Goal: Task Accomplishment & Management: Manage account settings

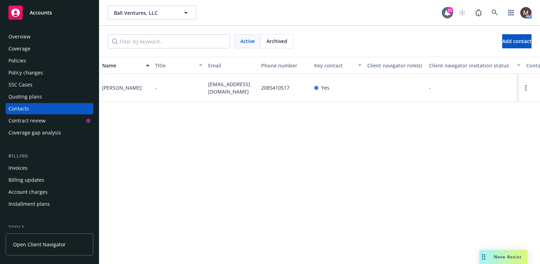
scroll to position [35, 0]
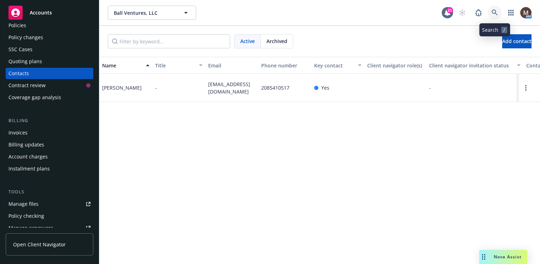
click at [495, 11] on icon at bounding box center [494, 13] width 6 height 6
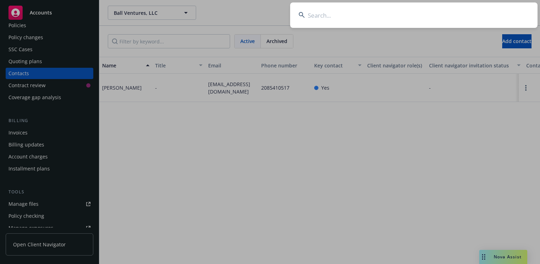
click at [310, 16] on input at bounding box center [413, 14] width 247 height 25
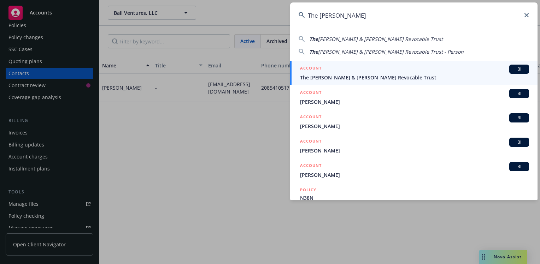
type input "The brent"
click at [336, 74] on span "The Brent & Cathy Hendrix Revocable Trust" at bounding box center [414, 77] width 229 height 7
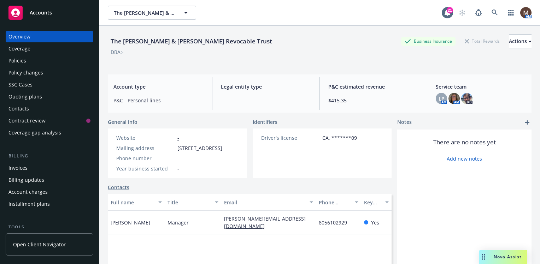
click at [20, 61] on div "Policies" at bounding box center [17, 60] width 18 height 11
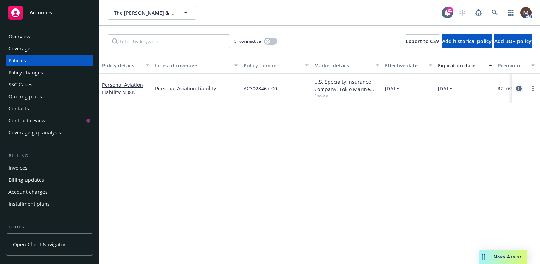
click at [518, 88] on icon "circleInformation" at bounding box center [519, 89] width 6 height 6
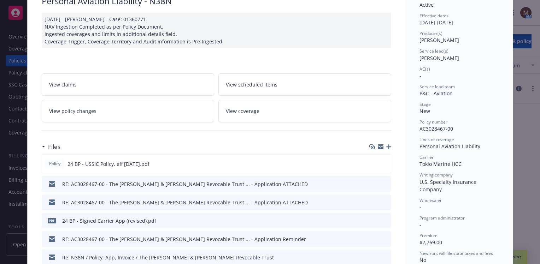
scroll to position [71, 0]
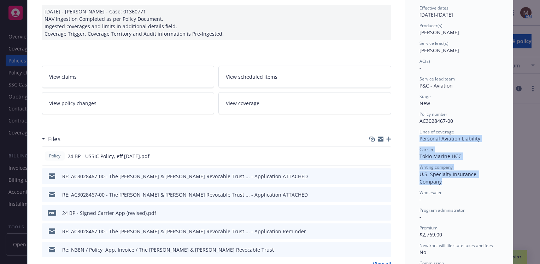
drag, startPoint x: 414, startPoint y: 143, endPoint x: 498, endPoint y: 176, distance: 89.8
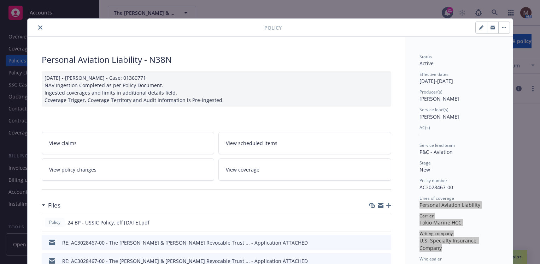
scroll to position [0, 0]
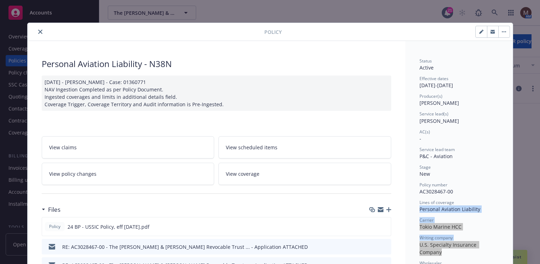
click at [38, 30] on icon "close" at bounding box center [40, 32] width 4 height 4
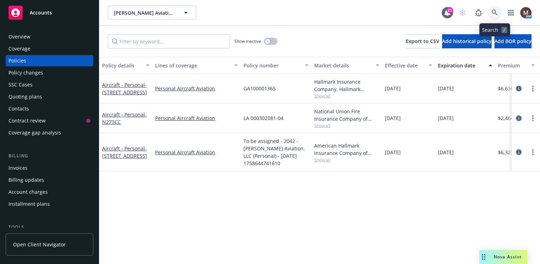
click at [492, 10] on icon at bounding box center [494, 13] width 6 height 6
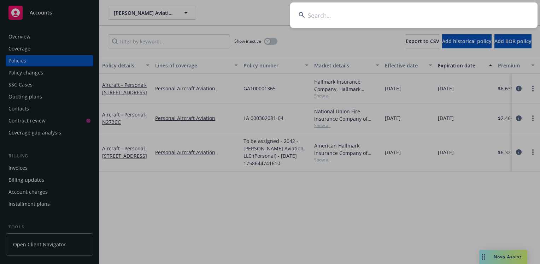
click at [332, 12] on input at bounding box center [413, 14] width 247 height 25
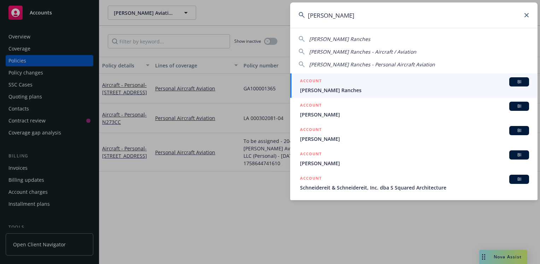
type input "scheidel"
drag, startPoint x: 328, startPoint y: 88, endPoint x: 317, endPoint y: 109, distance: 23.7
click at [328, 88] on span "[PERSON_NAME] Ranches" at bounding box center [414, 90] width 229 height 7
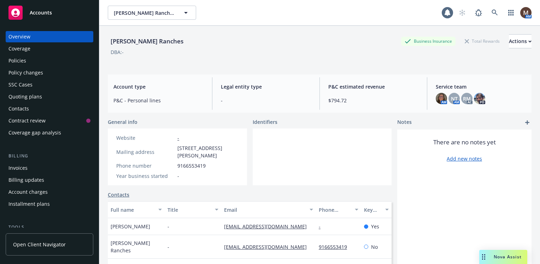
click at [23, 60] on div "Policies" at bounding box center [17, 60] width 18 height 11
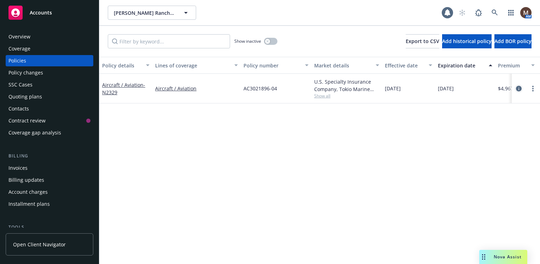
click at [519, 88] on icon "circleInformation" at bounding box center [519, 89] width 6 height 6
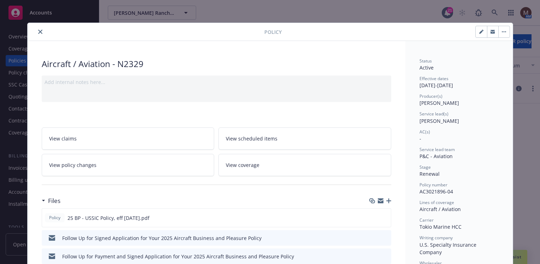
click at [37, 29] on button "close" at bounding box center [40, 32] width 8 height 8
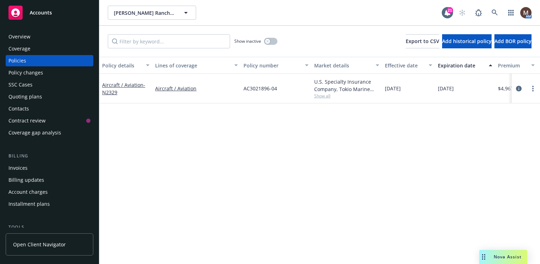
scroll to position [35, 0]
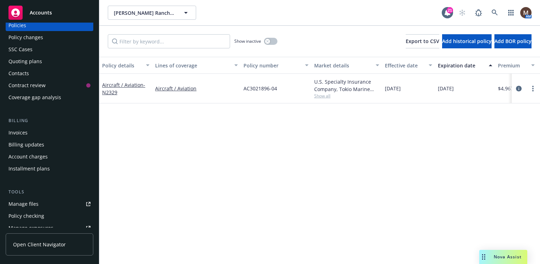
click at [36, 203] on div "Manage files" at bounding box center [23, 204] width 30 height 11
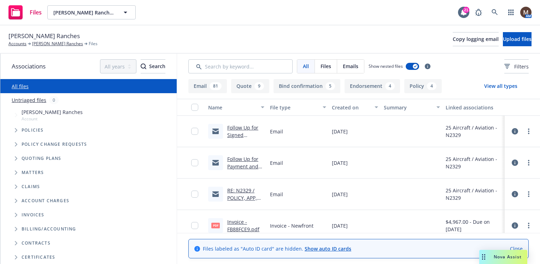
click at [249, 196] on link "RE: N2329 / POLICY, APP, INVOICE / [PERSON_NAME] Ranches" at bounding box center [244, 205] width 35 height 36
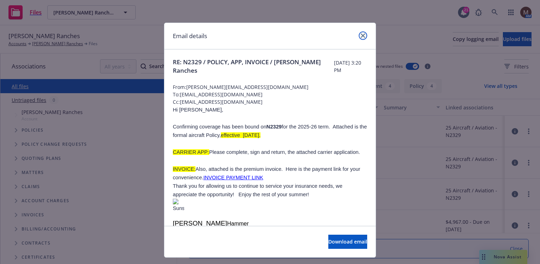
click at [361, 36] on icon "close" at bounding box center [363, 36] width 4 height 4
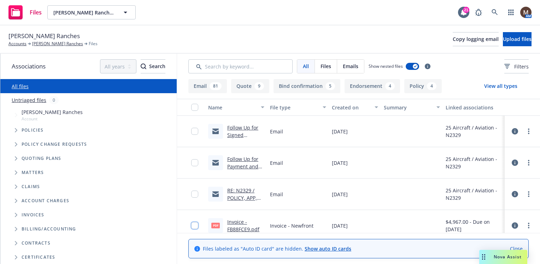
click at [193, 225] on input "checkbox" at bounding box center [194, 225] width 7 height 7
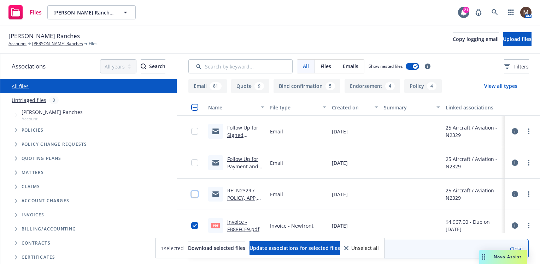
click at [194, 193] on input "checkbox" at bounding box center [194, 194] width 7 height 7
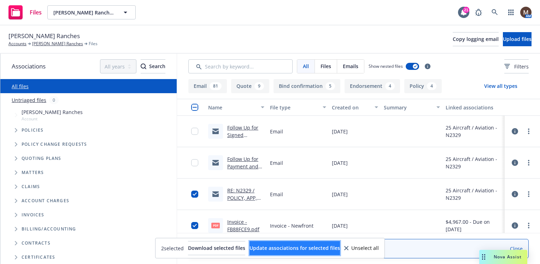
click at [284, 247] on span "Update associations for selected files" at bounding box center [294, 248] width 90 height 7
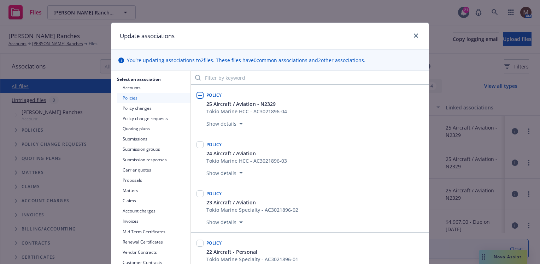
drag, startPoint x: 196, startPoint y: 94, endPoint x: 274, endPoint y: 146, distance: 93.5
click at [197, 94] on input "checkbox" at bounding box center [199, 95] width 7 height 7
checkbox input "true"
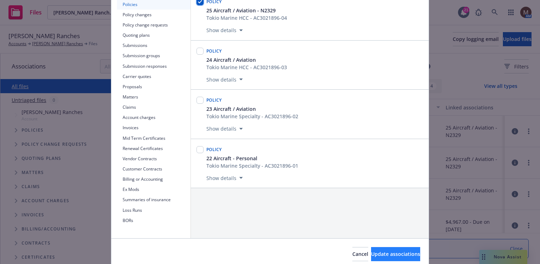
scroll to position [106, 0]
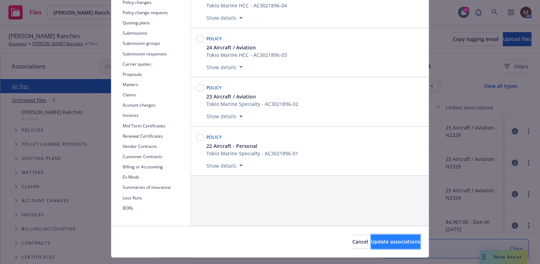
click at [400, 241] on span "Update associations" at bounding box center [395, 241] width 49 height 7
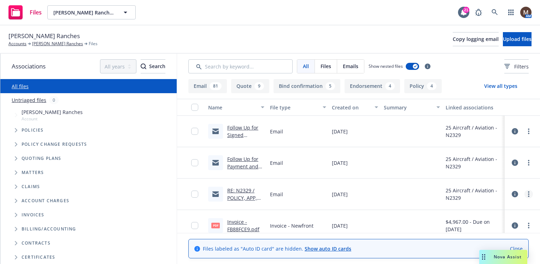
click at [528, 193] on icon "more" at bounding box center [528, 194] width 1 height 6
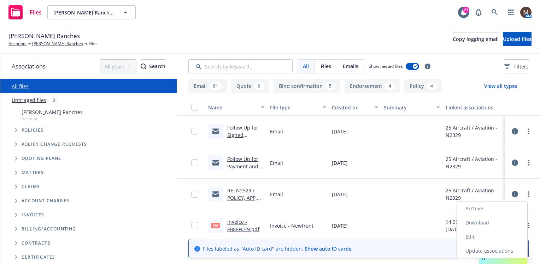
click at [475, 233] on link "Edit" at bounding box center [492, 237] width 70 height 14
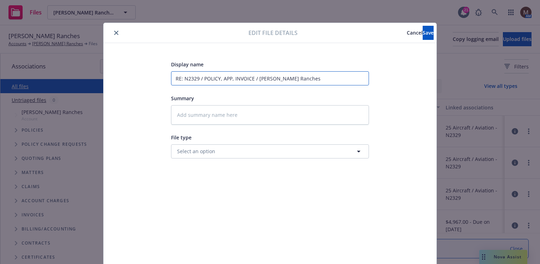
drag, startPoint x: 250, startPoint y: 77, endPoint x: 181, endPoint y: 79, distance: 69.3
click at [181, 79] on input "RE: N2329 / POLICY, APP, INVOICE / [PERSON_NAME] Ranches" at bounding box center [270, 78] width 198 height 14
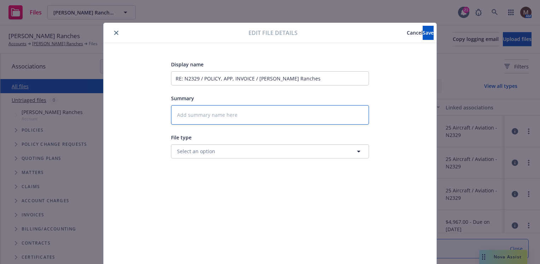
click at [189, 117] on textarea at bounding box center [270, 114] width 198 height 19
type textarea "x"
type textarea "2"
type textarea "x"
type textarea "25"
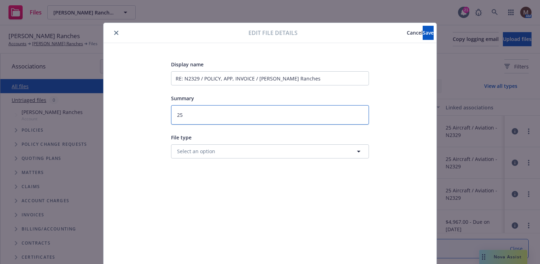
type textarea "x"
type textarea "25"
type textarea "x"
type textarea "25 B"
type textarea "x"
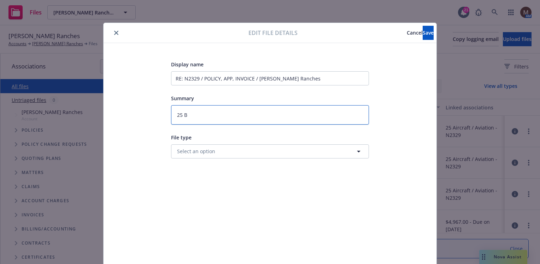
type textarea "25 BP"
type textarea "x"
type textarea "25 BP"
type textarea "x"
type textarea "25 BP -"
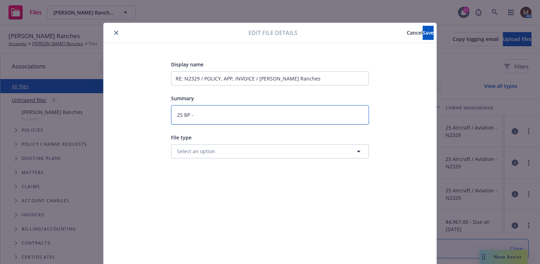
type textarea "x"
type textarea "25 BP -"
paste textarea "N2329 / POLICY, APP, INVOICE"
type textarea "x"
type textarea "25 BP - N2329 / POLICY, APP, INVOICE"
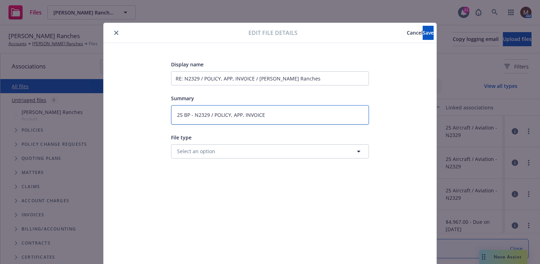
type textarea "x"
type textarea "25 BP - N2329 / POLICY, APP, INVOICE"
type textarea "x"
type textarea "25 BP - N2329 / POLICY, APP, INVOICE t"
type textarea "x"
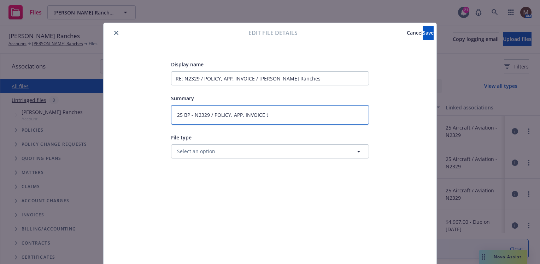
type textarea "25 BP - N2329 / POLICY, APP, INVOICE to"
type textarea "x"
type textarea "25 BP - N2329 / POLICY, APP, INVOICE to"
type textarea "x"
type textarea "25 BP - N2329 / POLICY, APP, INVOICE to i"
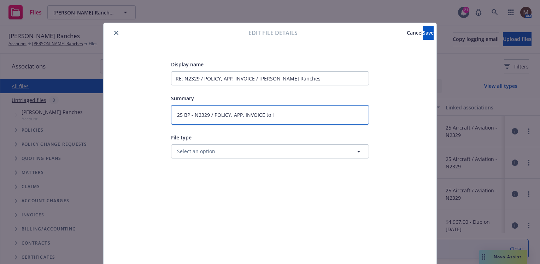
type textarea "x"
type textarea "25 BP - N2329 / POLICY, APP, INVOICE to in"
type textarea "x"
type textarea "25 BP - N2329 / POLICY, APP, INVOICE to ins"
type textarea "x"
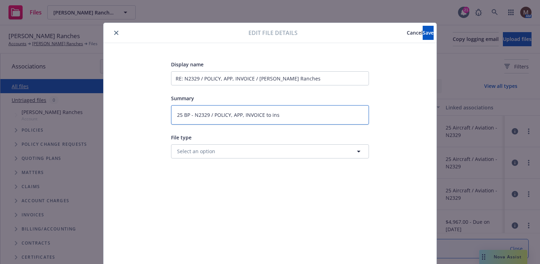
type textarea "25 BP - N2329 / POLICY, APP, INVOICE to insu"
type textarea "x"
type textarea "25 BP - N2329 / POLICY, APP, INVOICE to insur"
type textarea "x"
type textarea "25 BP - N2329 / POLICY, APP, INVOICE to insure"
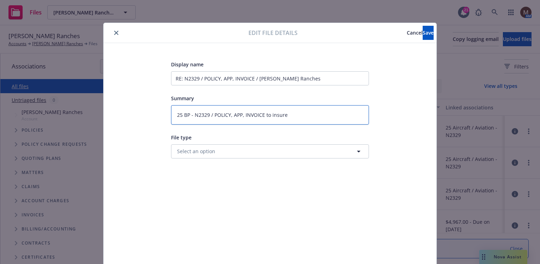
type textarea "x"
type textarea "25 BP - N2329 / POLICY, APP, INVOICE to insured"
click at [422, 33] on button "Save" at bounding box center [427, 33] width 11 height 14
type textarea "x"
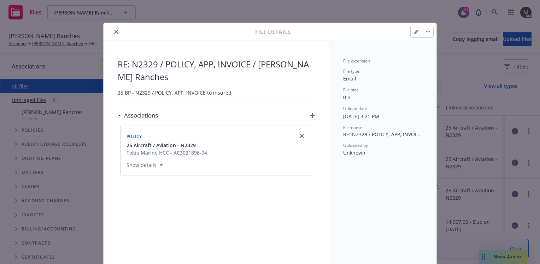
click at [114, 30] on icon "close" at bounding box center [116, 32] width 4 height 4
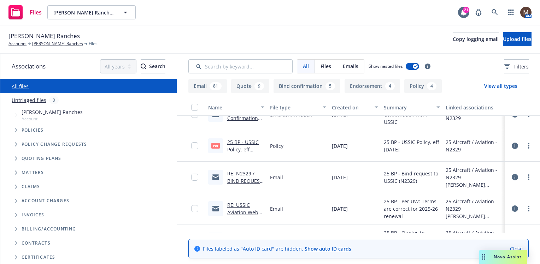
scroll to position [177, 0]
